Goal: Task Accomplishment & Management: Manage account settings

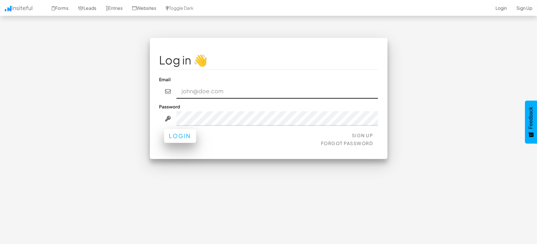
type input "marketing@mapsted.com"
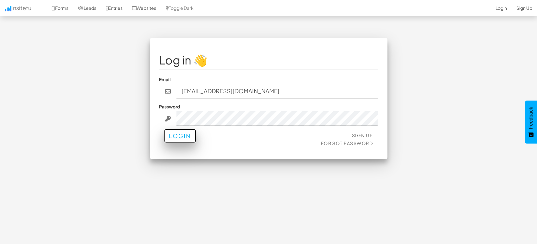
click at [184, 136] on button "Login" at bounding box center [180, 136] width 32 height 14
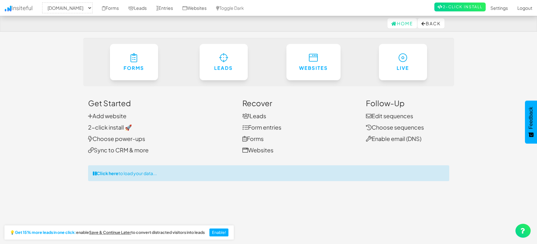
select select "1505"
click at [169, 6] on link "Entries" at bounding box center [164, 8] width 26 height 16
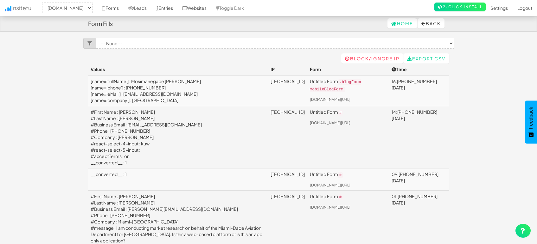
select select "1505"
click at [139, 9] on link "Leads" at bounding box center [137, 8] width 28 height 16
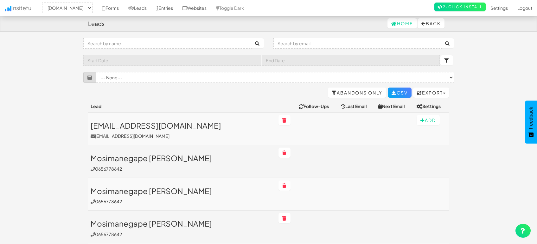
select select "1505"
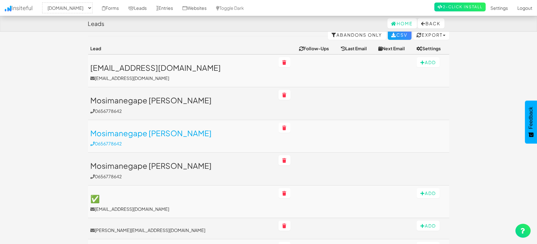
scroll to position [105, 0]
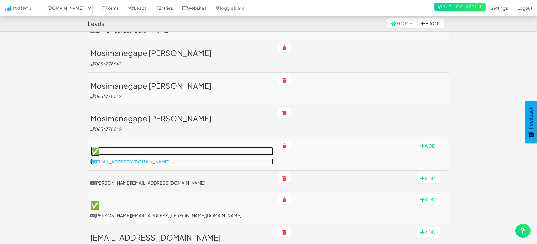
click at [135, 161] on p "hamzasufian@alessamed.com" at bounding box center [182, 162] width 183 height 6
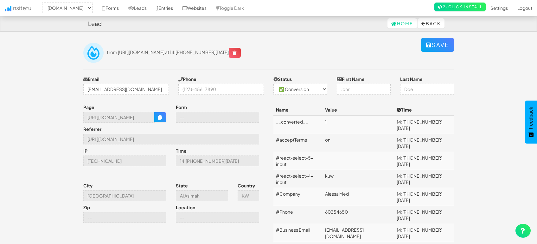
select select "1505"
select select "1"
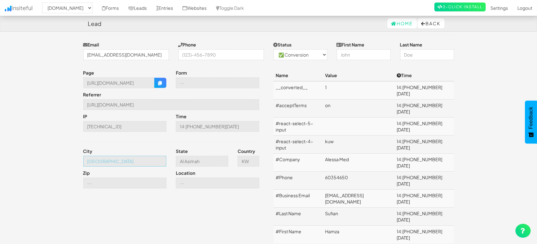
click at [142, 162] on input "Kuwait City" at bounding box center [124, 161] width 83 height 11
click at [136, 9] on link "Leads" at bounding box center [137, 8] width 28 height 16
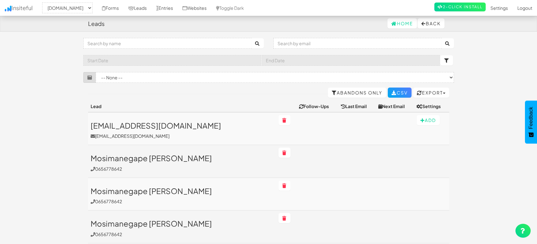
select select "1505"
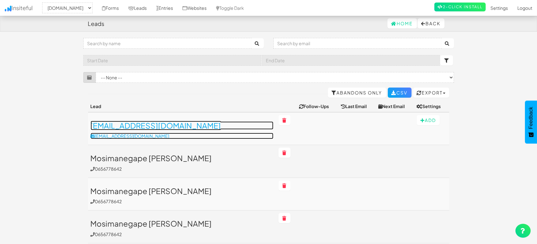
click at [157, 125] on h3 "[EMAIL_ADDRESS][DOMAIN_NAME]" at bounding box center [182, 126] width 183 height 8
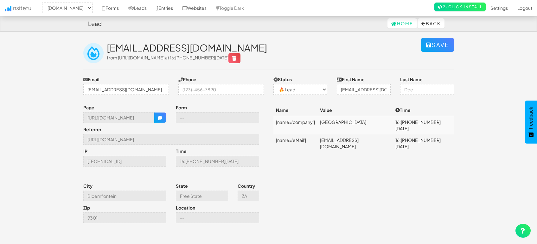
select select "1505"
select select "0"
click at [158, 116] on icon "button" at bounding box center [160, 118] width 4 height 4
click at [134, 8] on link "Leads" at bounding box center [137, 8] width 28 height 16
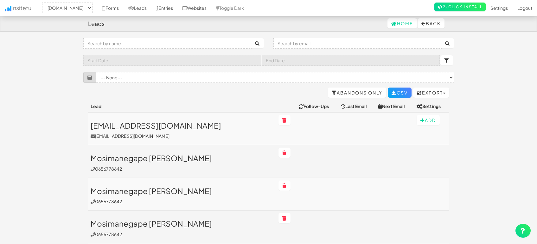
select select "1505"
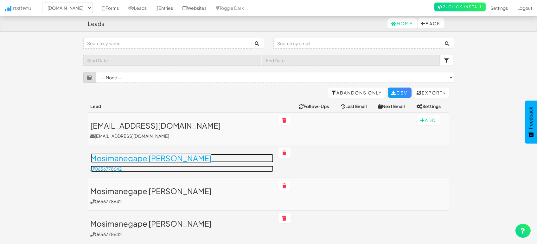
click at [170, 159] on h3 "Mosimanegape [PERSON_NAME]" at bounding box center [182, 158] width 183 height 8
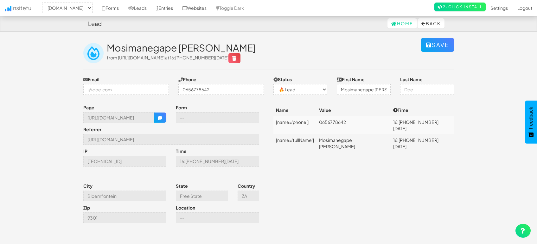
select select "1505"
select select "0"
click at [159, 119] on icon "button" at bounding box center [160, 118] width 4 height 4
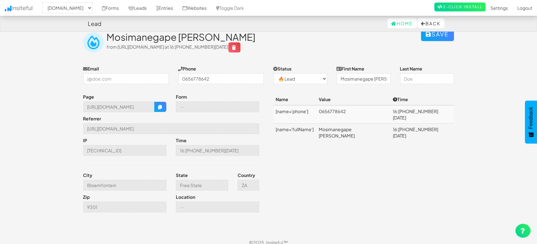
scroll to position [17, 0]
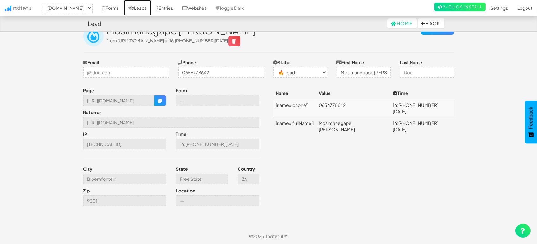
click at [137, 7] on link "Leads" at bounding box center [137, 8] width 28 height 16
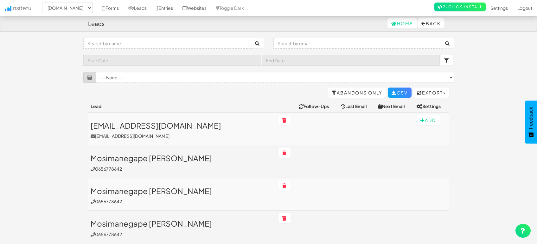
select select "1505"
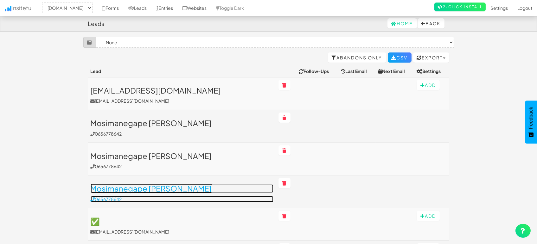
click at [161, 186] on h3 "Mosimanegape [PERSON_NAME]" at bounding box center [182, 189] width 183 height 8
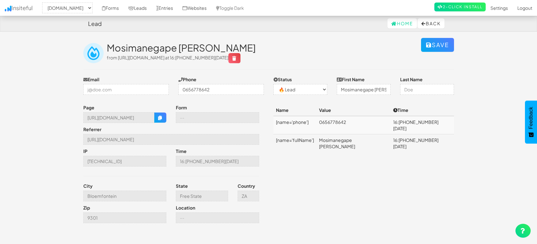
select select "1505"
select select "0"
click at [136, 199] on input "Bloemfontein" at bounding box center [124, 196] width 83 height 11
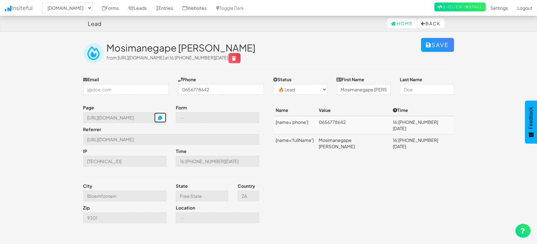
click at [162, 116] on icon "button" at bounding box center [160, 118] width 4 height 4
